Goal: Task Accomplishment & Management: Use online tool/utility

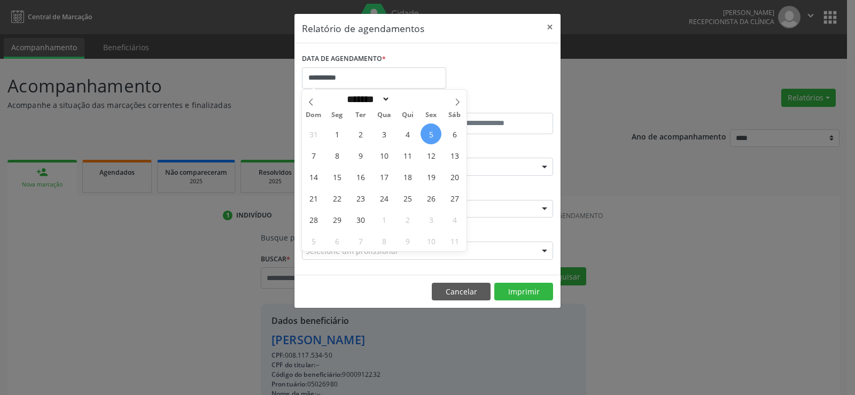
select select "*"
click at [336, 160] on span "8" at bounding box center [336, 155] width 21 height 21
type input "**********"
click at [336, 160] on span "8" at bounding box center [336, 155] width 21 height 21
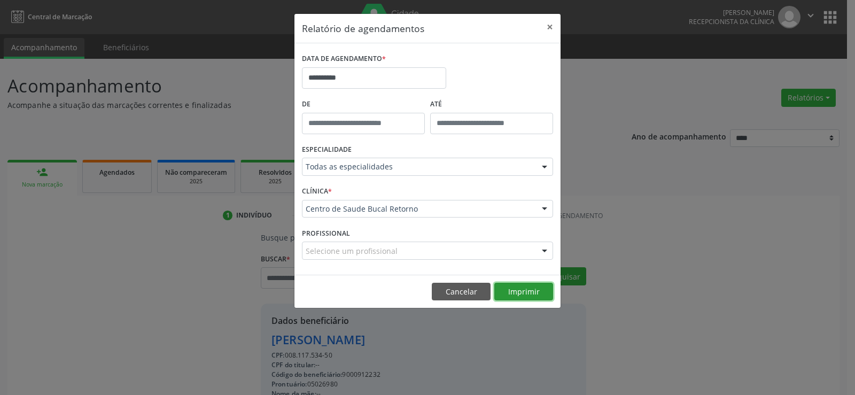
click at [526, 298] on button "Imprimir" at bounding box center [523, 292] width 59 height 18
click at [442, 292] on button "Cancelar" at bounding box center [461, 292] width 59 height 18
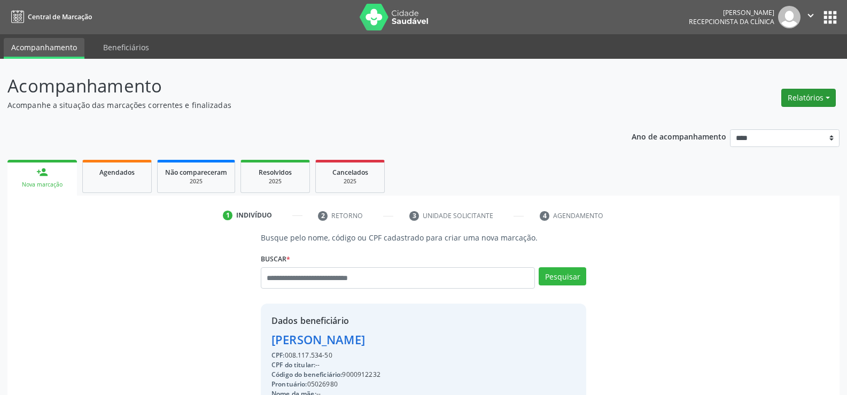
click at [806, 100] on button "Relatórios" at bounding box center [808, 98] width 54 height 18
click at [787, 119] on link "Agendamentos" at bounding box center [778, 120] width 115 height 15
select select "*"
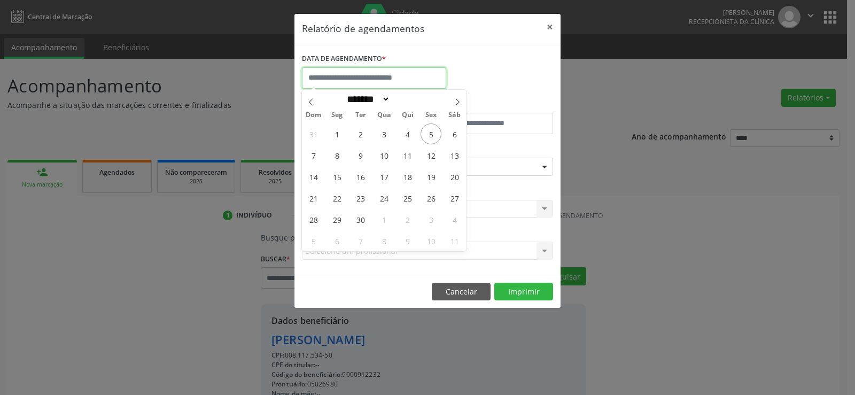
click at [350, 80] on input "text" at bounding box center [374, 77] width 144 height 21
click at [430, 132] on span "5" at bounding box center [430, 133] width 21 height 21
type input "**********"
click at [430, 132] on span "5" at bounding box center [430, 133] width 21 height 21
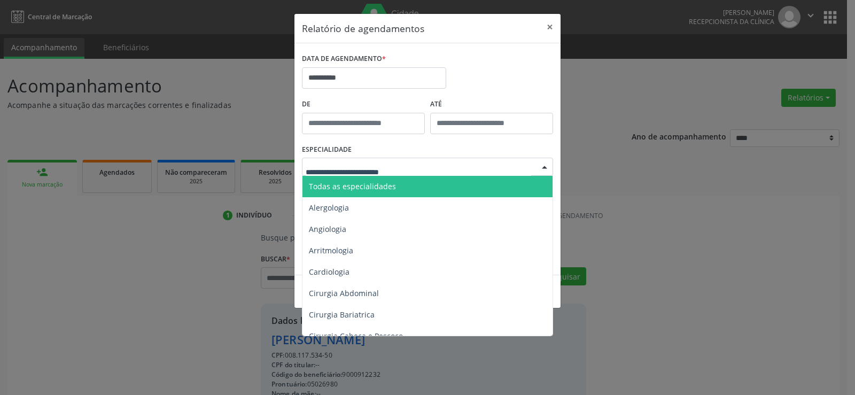
click at [420, 168] on div at bounding box center [427, 167] width 251 height 18
click at [420, 182] on span "Todas as especialidades" at bounding box center [428, 186] width 252 height 21
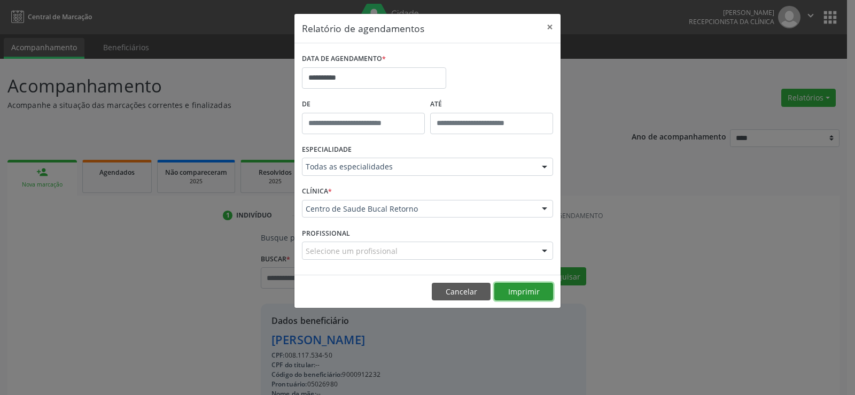
click at [504, 290] on button "Imprimir" at bounding box center [523, 292] width 59 height 18
click at [479, 287] on button "Cancelar" at bounding box center [461, 292] width 59 height 18
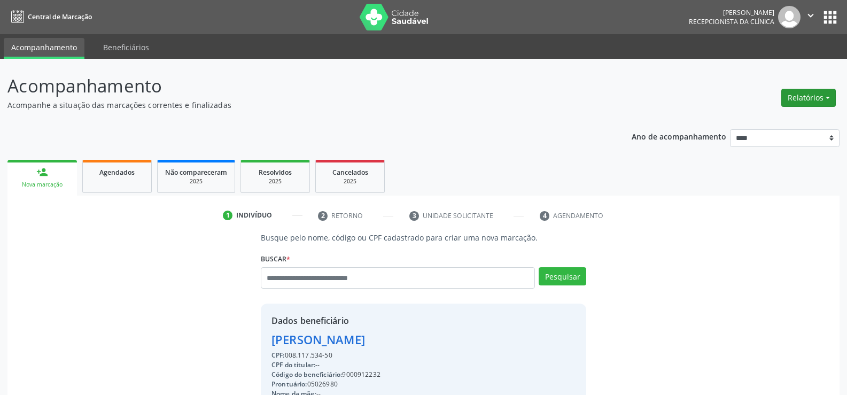
click at [793, 99] on button "Relatórios" at bounding box center [808, 98] width 54 height 18
click at [777, 120] on link "Agendamentos" at bounding box center [778, 120] width 115 height 15
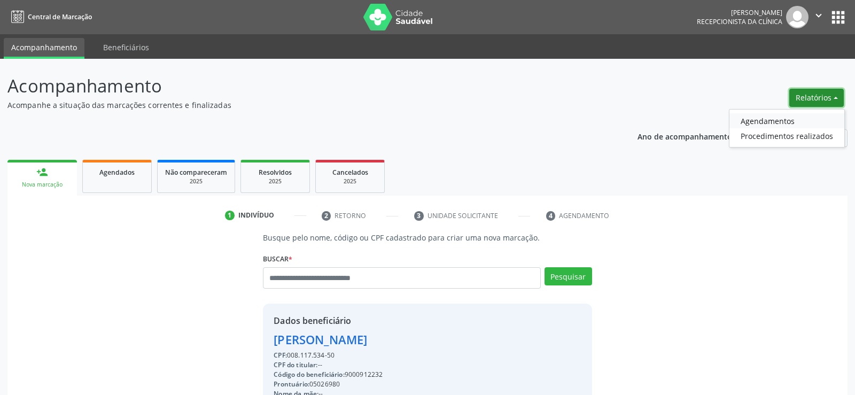
select select "*"
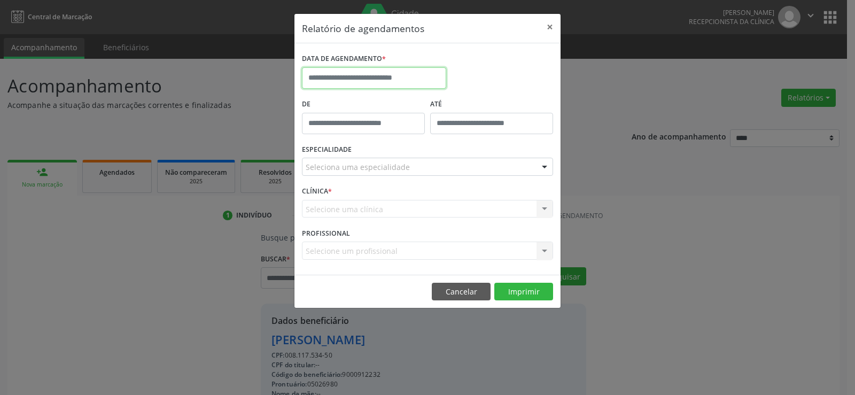
click at [343, 76] on input "text" at bounding box center [374, 77] width 144 height 21
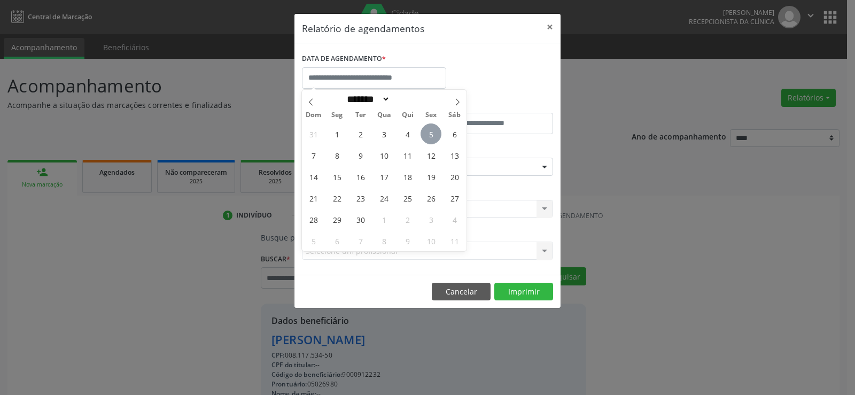
click at [435, 139] on span "5" at bounding box center [430, 133] width 21 height 21
type input "**********"
click at [435, 139] on span "5" at bounding box center [430, 133] width 21 height 21
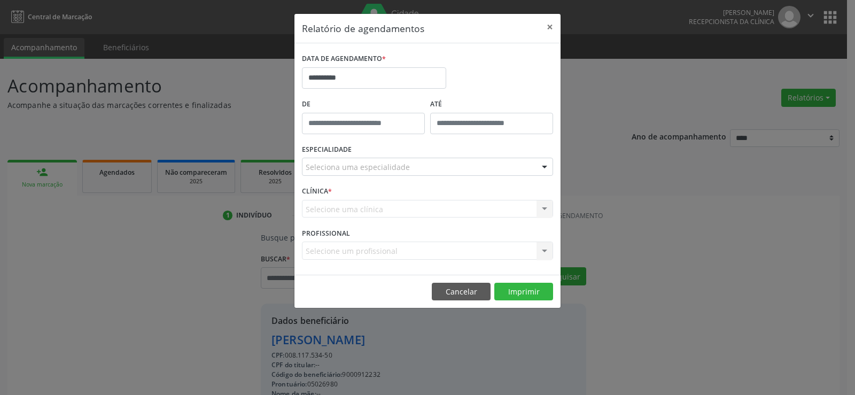
click at [432, 162] on div "Seleciona uma especialidade" at bounding box center [427, 167] width 251 height 18
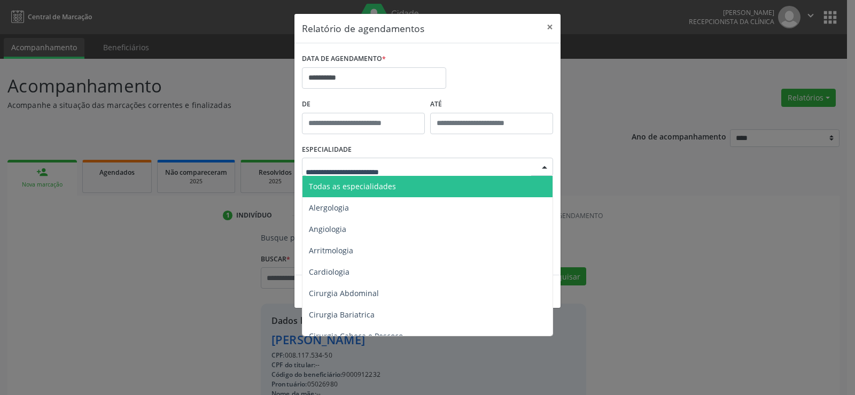
click at [428, 185] on span "Todas as especialidades" at bounding box center [428, 186] width 252 height 21
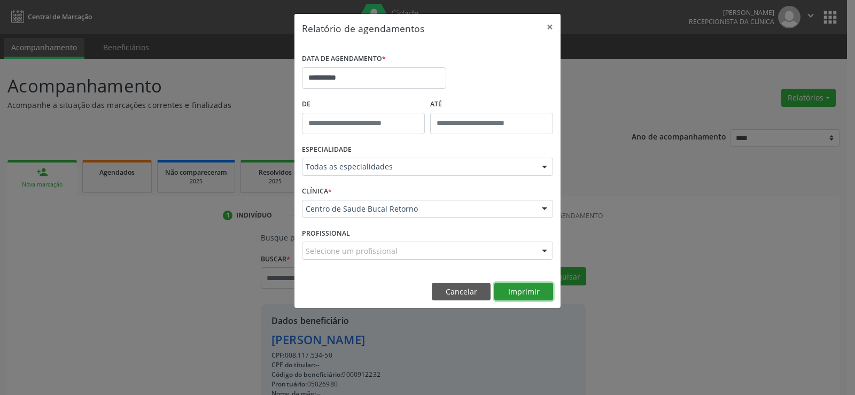
click at [507, 290] on button "Imprimir" at bounding box center [523, 292] width 59 height 18
click at [450, 288] on button "Cancelar" at bounding box center [461, 292] width 59 height 18
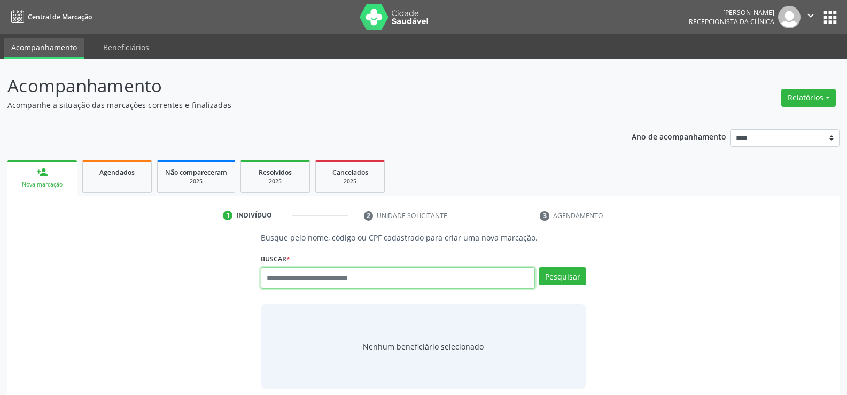
click at [294, 279] on input "text" at bounding box center [398, 277] width 274 height 21
type input "**********"
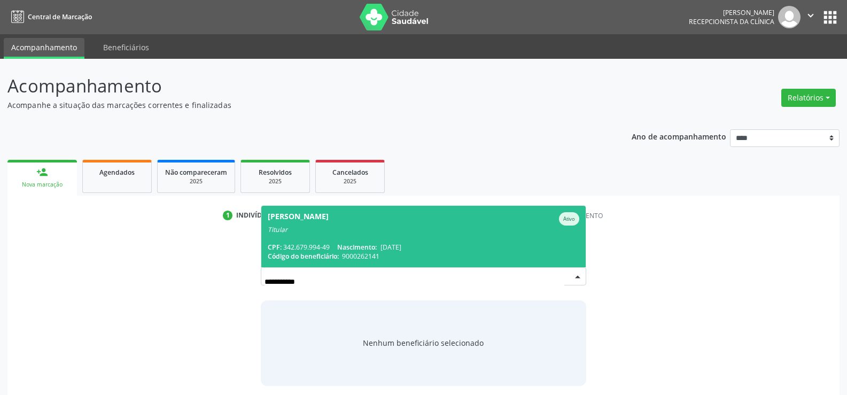
click at [327, 240] on span "Edna Lopes de Souza Ativo Titular CPF: 342.679.994-49 Nascimento: 07/04/1963 Có…" at bounding box center [423, 236] width 324 height 61
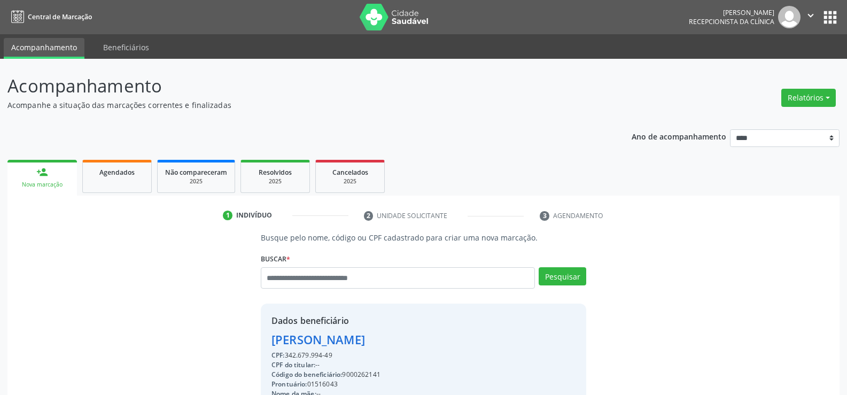
drag, startPoint x: 334, startPoint y: 354, endPoint x: 267, endPoint y: 341, distance: 67.9
copy div "Edna Lopes de Souza CPF: 342.679.994-49"
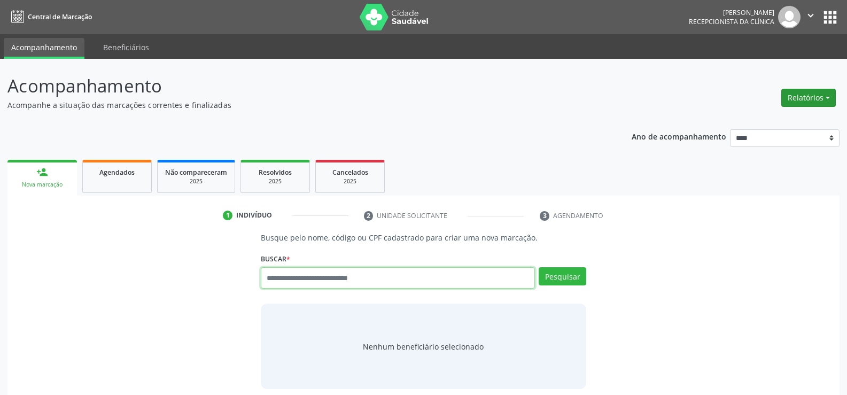
click at [793, 98] on button "Relatórios" at bounding box center [808, 98] width 54 height 18
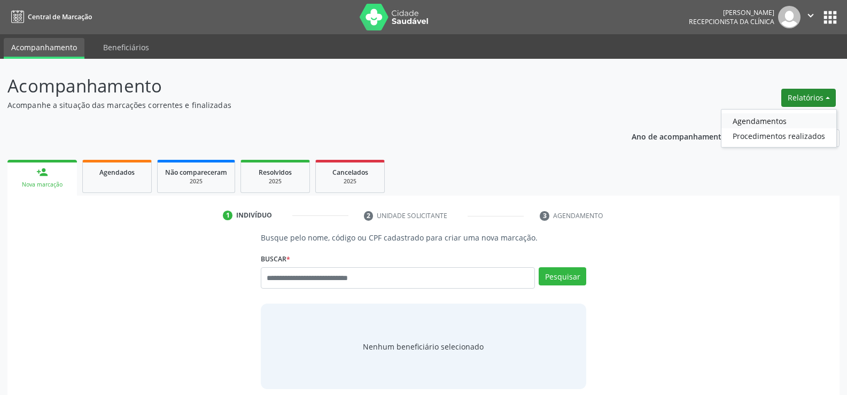
click at [767, 123] on link "Agendamentos" at bounding box center [778, 120] width 115 height 15
select select "*"
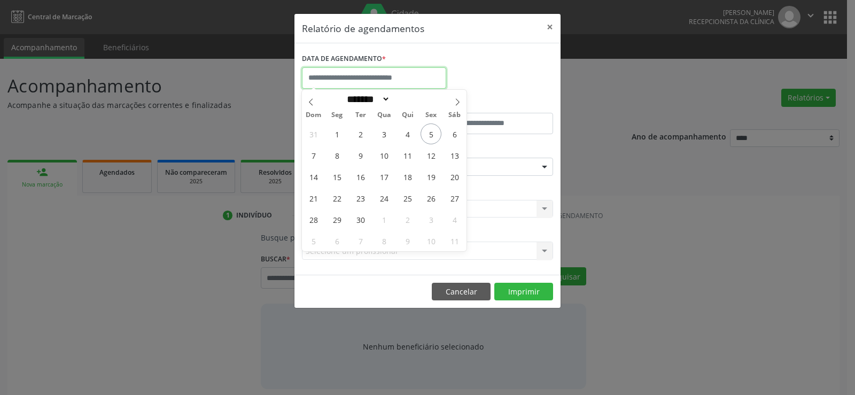
click at [358, 77] on input "text" at bounding box center [374, 77] width 144 height 21
click at [340, 153] on span "8" at bounding box center [336, 155] width 21 height 21
type input "**********"
click at [340, 153] on span "8" at bounding box center [336, 155] width 21 height 21
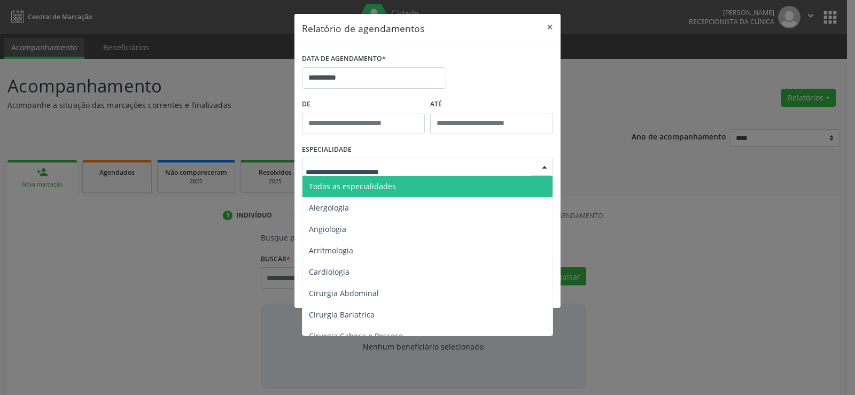
click at [347, 185] on span "Todas as especialidades" at bounding box center [352, 186] width 87 height 10
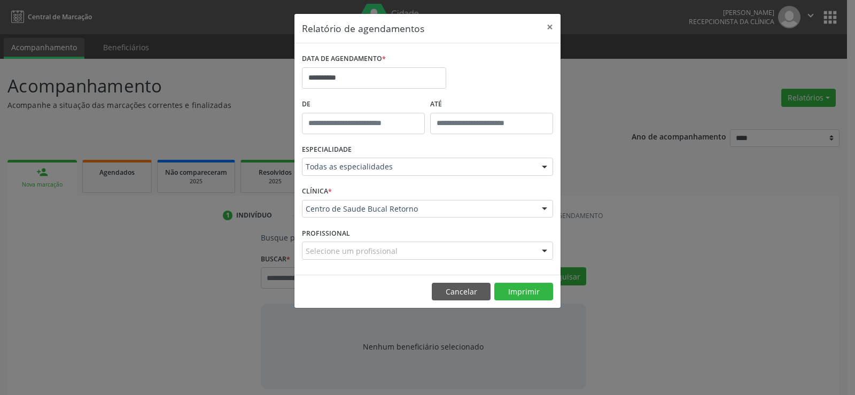
click at [518, 302] on footer "Cancelar Imprimir" at bounding box center [427, 292] width 266 height 34
click at [512, 291] on button "Imprimir" at bounding box center [523, 292] width 59 height 18
click at [453, 294] on button "Cancelar" at bounding box center [461, 292] width 59 height 18
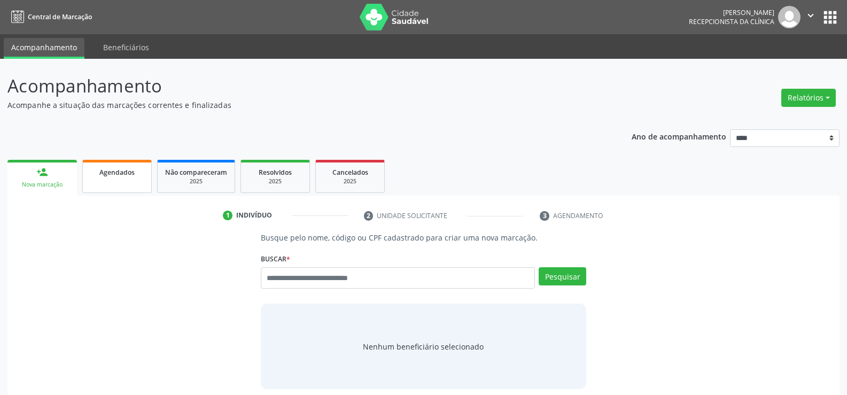
click at [99, 173] on span "Agendados" at bounding box center [116, 172] width 35 height 9
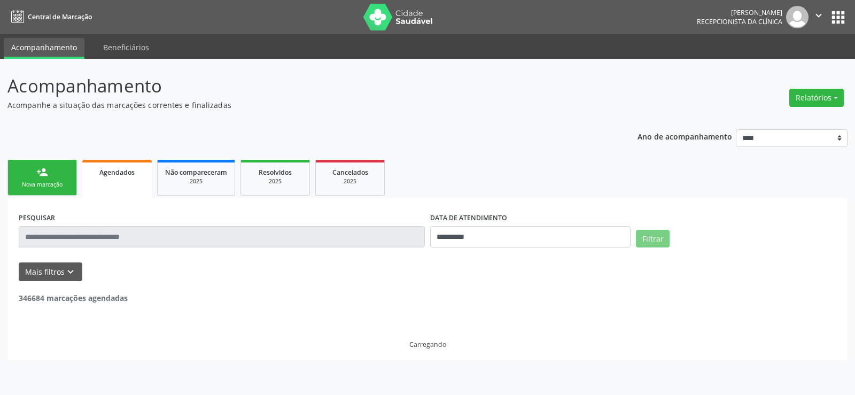
click at [109, 237] on input "text" at bounding box center [222, 236] width 406 height 21
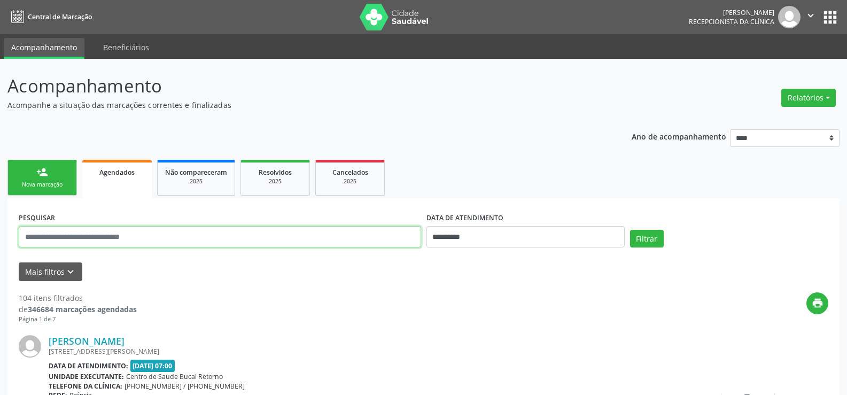
click at [109, 235] on input "text" at bounding box center [220, 236] width 402 height 21
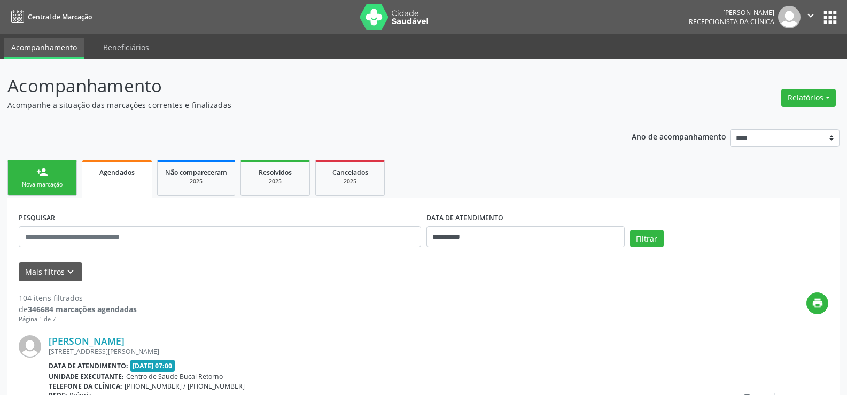
click at [52, 165] on link "person_add Nova marcação" at bounding box center [41, 178] width 69 height 36
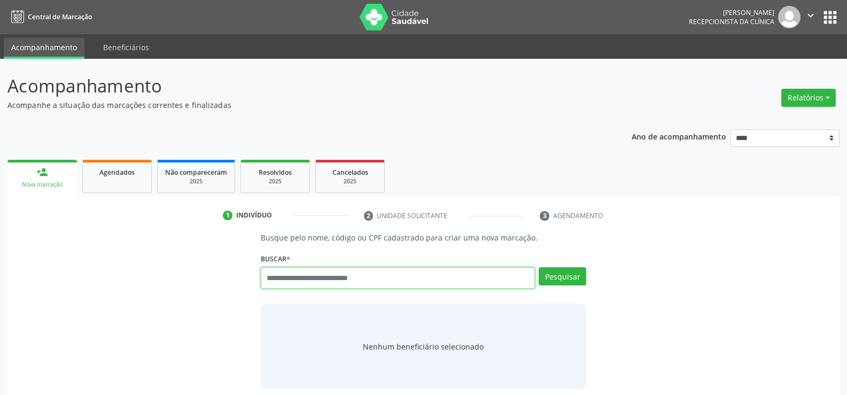
click at [361, 285] on input "text" at bounding box center [398, 277] width 274 height 21
type input "**********"
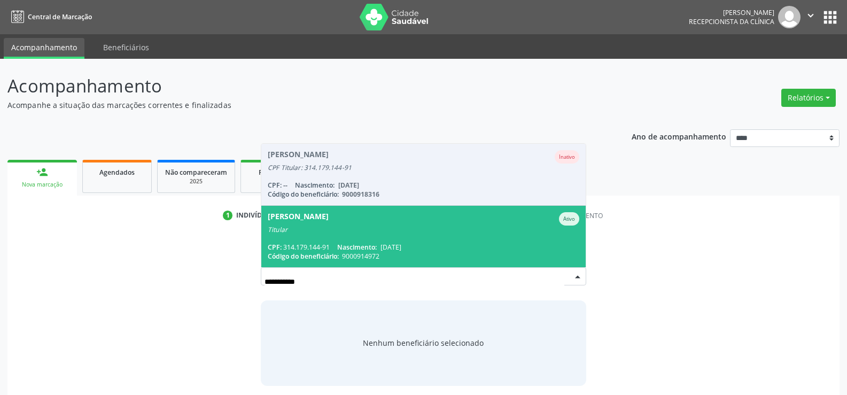
click at [325, 228] on div "Titular" at bounding box center [423, 229] width 311 height 9
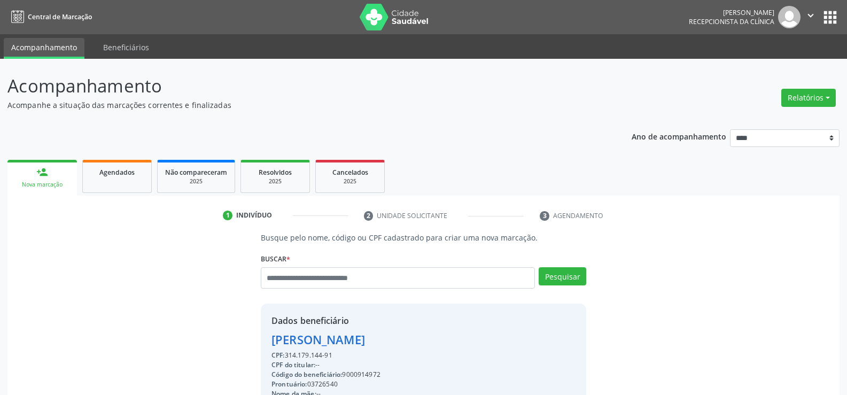
drag, startPoint x: 277, startPoint y: 341, endPoint x: 438, endPoint y: 341, distance: 161.8
click at [438, 341] on div "Maria do Socorro Nascimento" at bounding box center [389, 340] width 237 height 18
copy div "Maria do Socorro Nascimento"
click at [111, 184] on link "Agendados" at bounding box center [116, 176] width 69 height 33
select select "*"
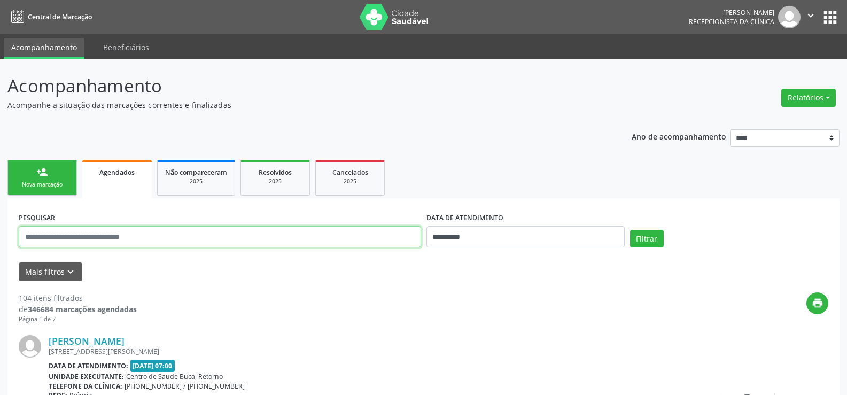
click at [91, 234] on input "text" at bounding box center [220, 236] width 402 height 21
paste input "**********"
type input "**********"
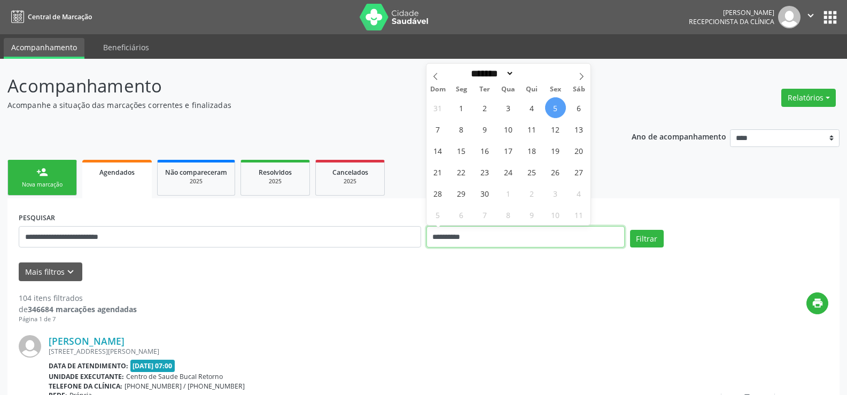
click at [630, 230] on button "Filtrar" at bounding box center [647, 239] width 34 height 18
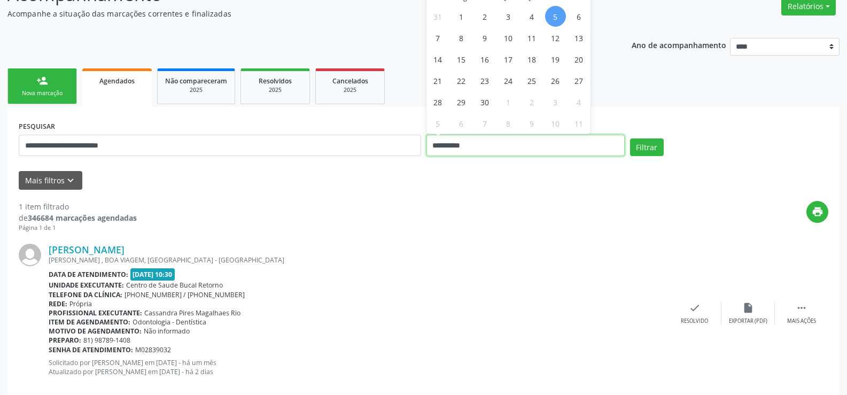
scroll to position [110, 0]
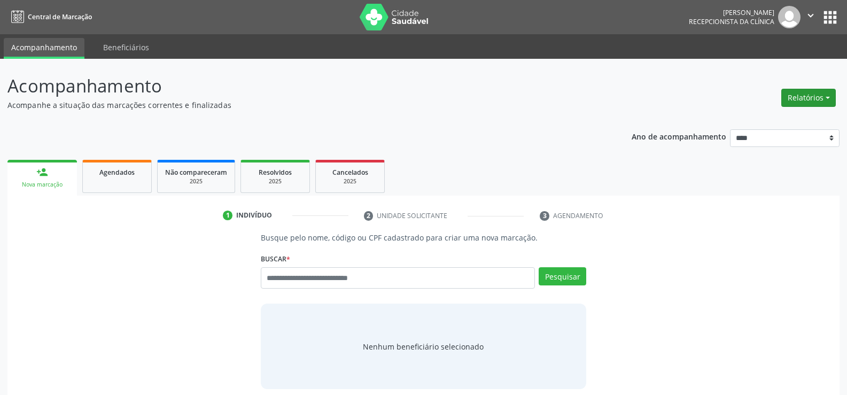
click at [798, 97] on button "Relatórios" at bounding box center [808, 98] width 54 height 18
click at [772, 121] on link "Agendamentos" at bounding box center [778, 120] width 115 height 15
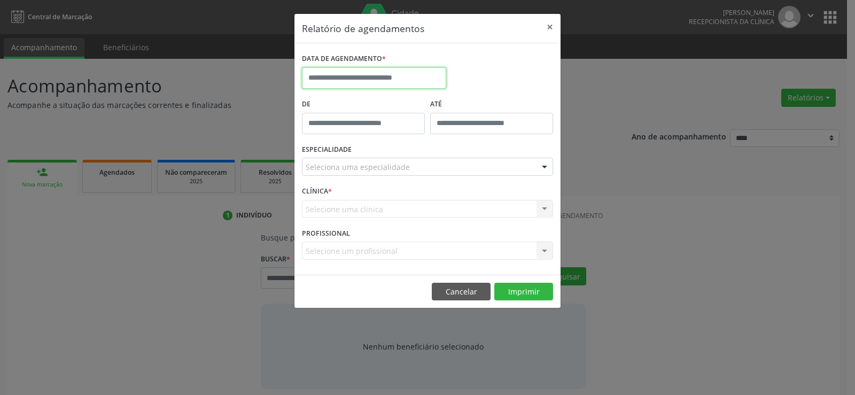
click at [362, 73] on input "text" at bounding box center [374, 77] width 144 height 21
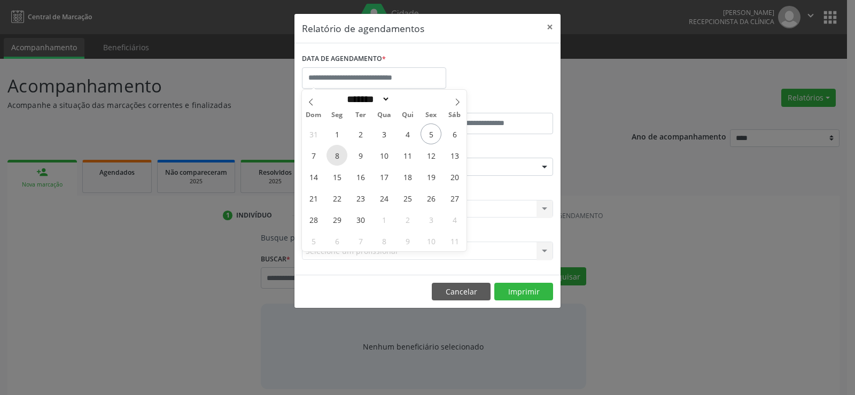
click at [339, 156] on span "8" at bounding box center [336, 155] width 21 height 21
type input "**********"
click at [339, 156] on span "8" at bounding box center [336, 155] width 21 height 21
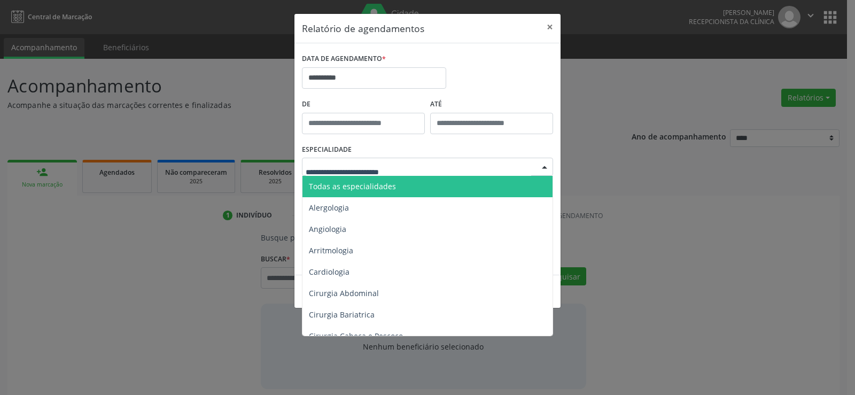
click at [345, 161] on div at bounding box center [427, 167] width 251 height 18
click at [356, 188] on span "Todas as especialidades" at bounding box center [352, 186] width 87 height 10
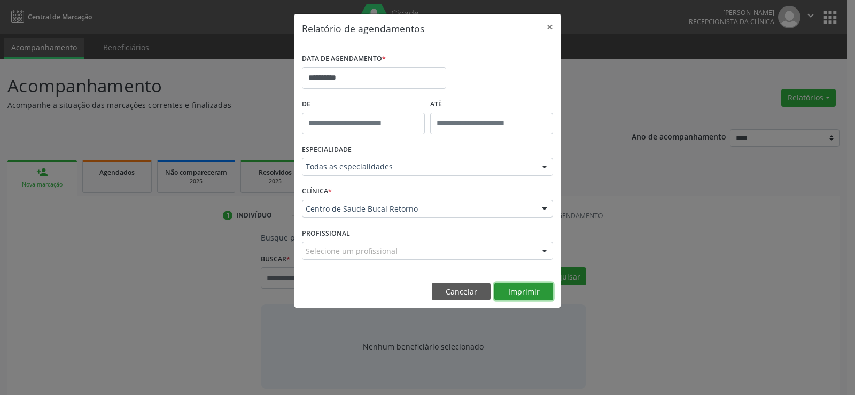
click at [523, 295] on button "Imprimir" at bounding box center [523, 292] width 59 height 18
click at [361, 83] on input "**********" at bounding box center [374, 77] width 144 height 21
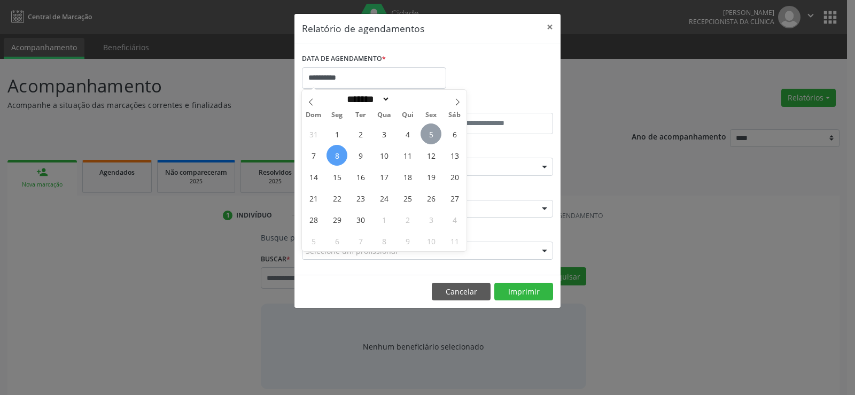
click at [429, 130] on span "5" at bounding box center [430, 133] width 21 height 21
type input "**********"
click at [429, 130] on span "5" at bounding box center [430, 133] width 21 height 21
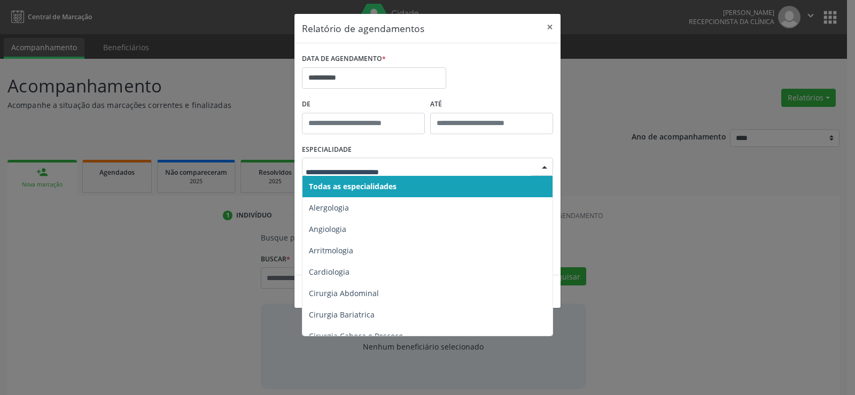
click at [416, 188] on span "Todas as especialidades" at bounding box center [428, 186] width 252 height 21
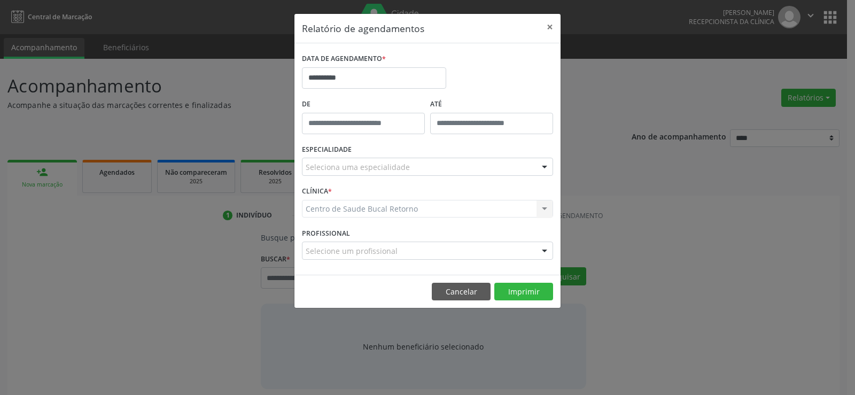
click at [410, 165] on div "Seleciona uma especialidade" at bounding box center [427, 167] width 251 height 18
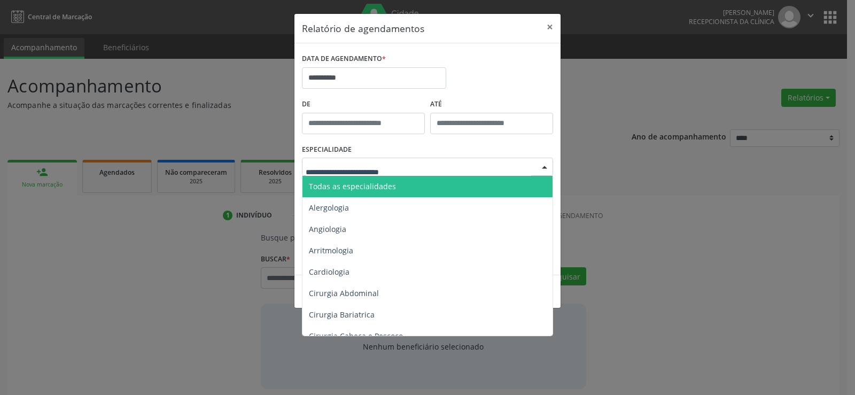
click at [410, 190] on span "Todas as especialidades" at bounding box center [428, 186] width 252 height 21
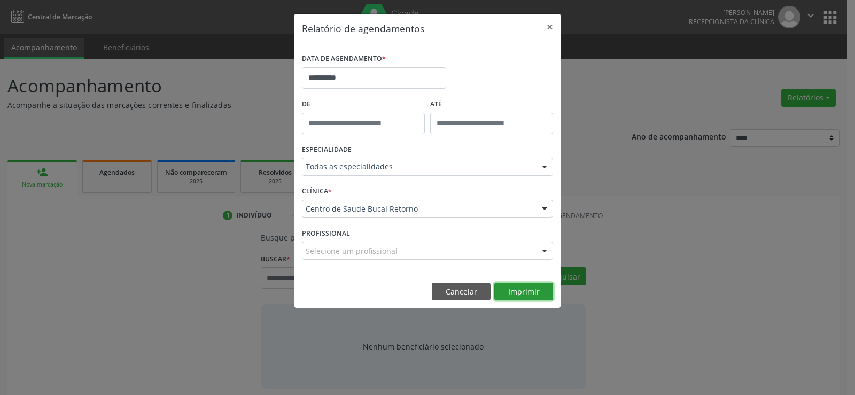
click at [522, 292] on button "Imprimir" at bounding box center [523, 292] width 59 height 18
click at [445, 291] on button "Cancelar" at bounding box center [461, 292] width 59 height 18
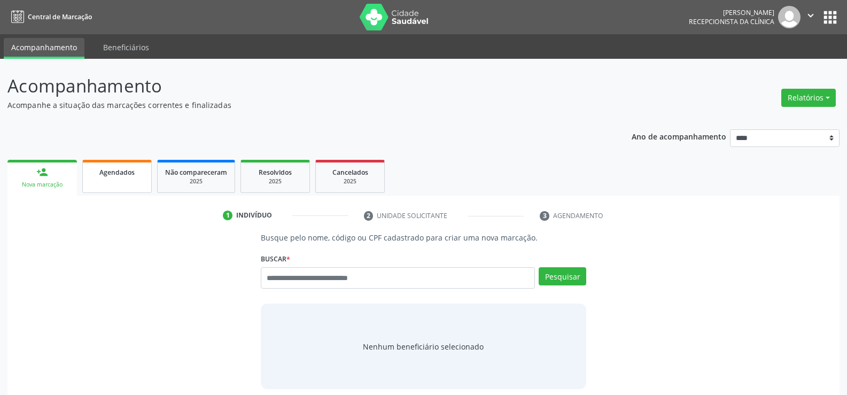
click at [101, 180] on link "Agendados" at bounding box center [116, 176] width 69 height 33
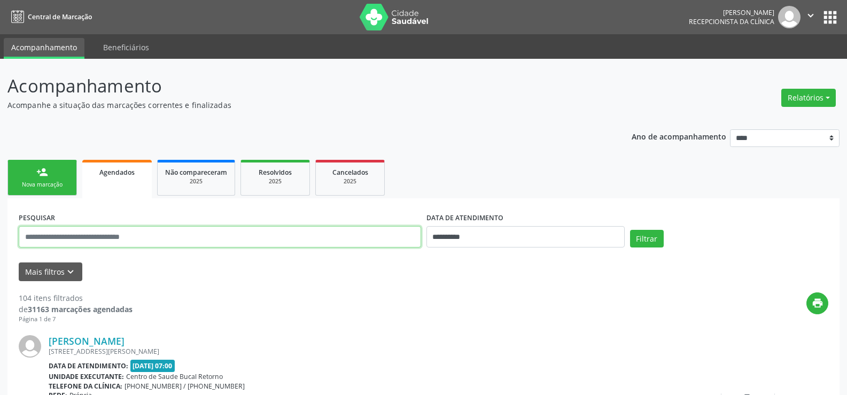
click at [80, 237] on input "text" at bounding box center [220, 236] width 402 height 21
type input "**********"
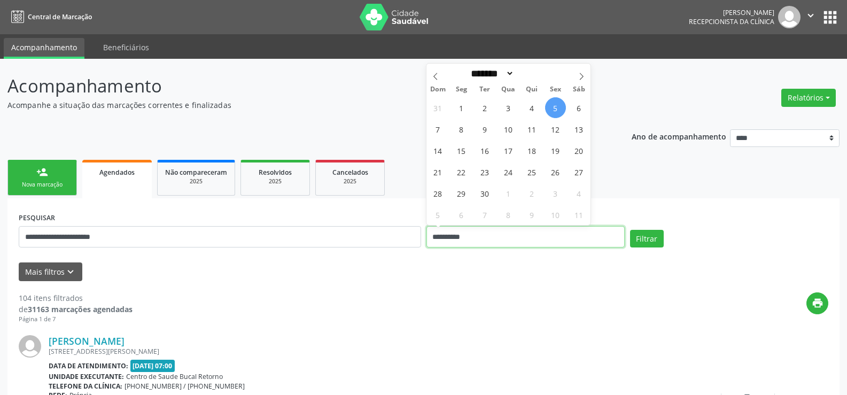
drag, startPoint x: 508, startPoint y: 236, endPoint x: 308, endPoint y: 245, distance: 200.5
click at [308, 245] on div "**********" at bounding box center [423, 231] width 815 height 45
click at [630, 230] on button "Filtrar" at bounding box center [647, 239] width 34 height 18
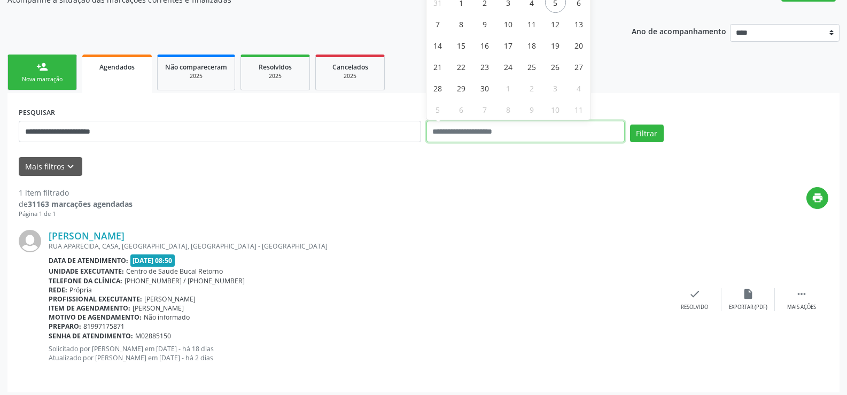
scroll to position [110, 0]
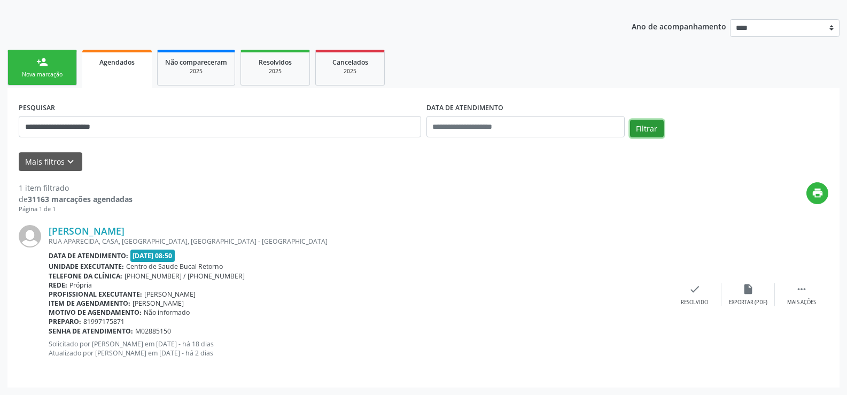
click at [655, 127] on button "Filtrar" at bounding box center [647, 129] width 34 height 18
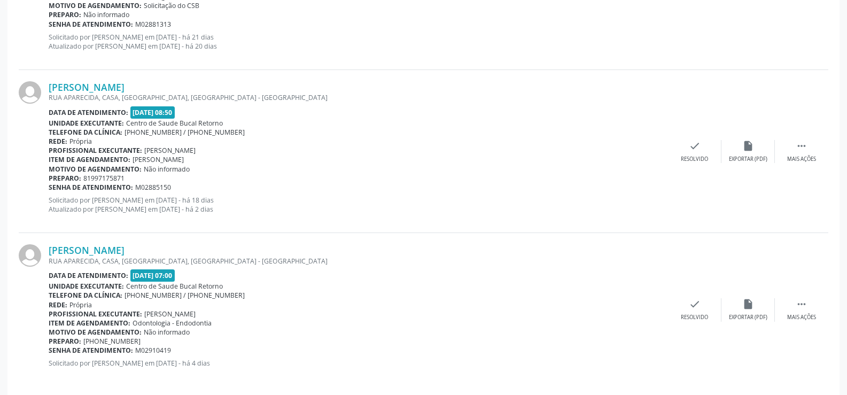
scroll to position [427, 0]
